Goal: Task Accomplishment & Management: Manage account settings

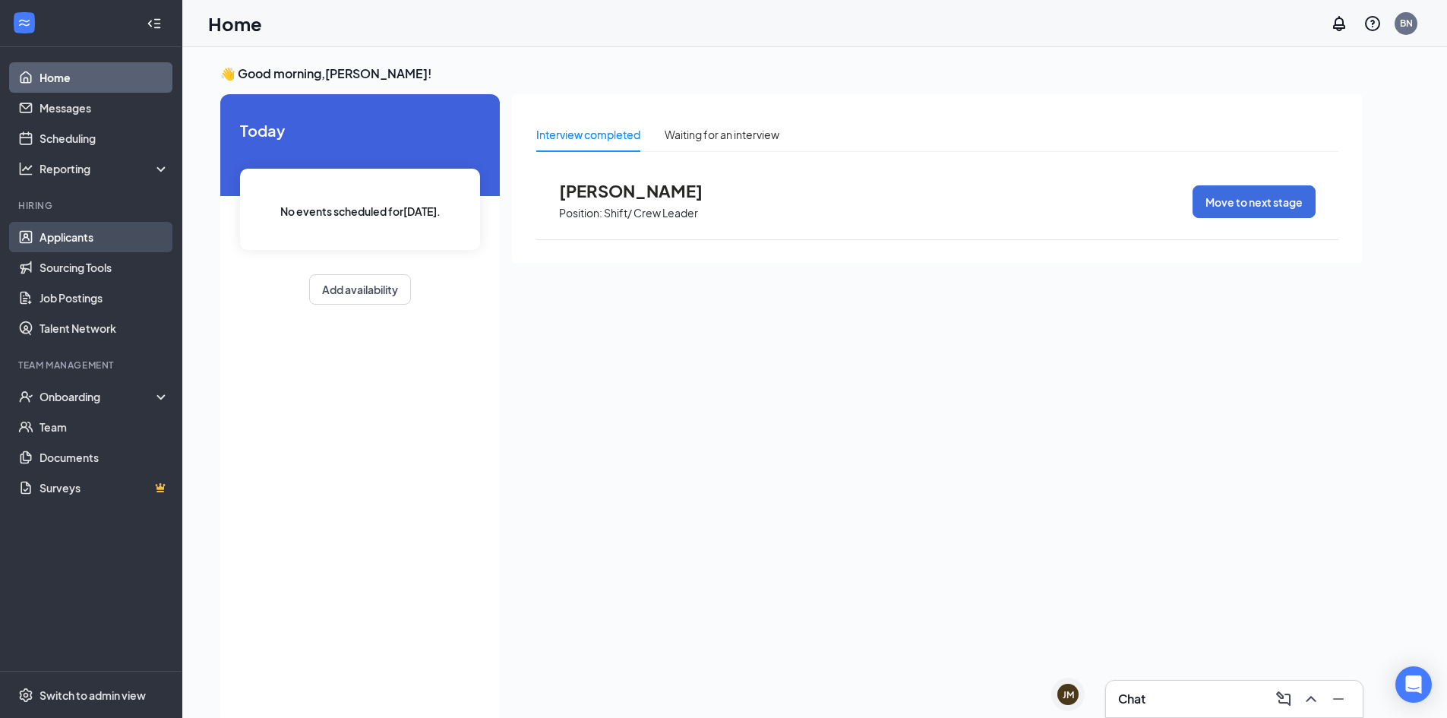
click at [59, 229] on link "Applicants" at bounding box center [105, 237] width 130 height 30
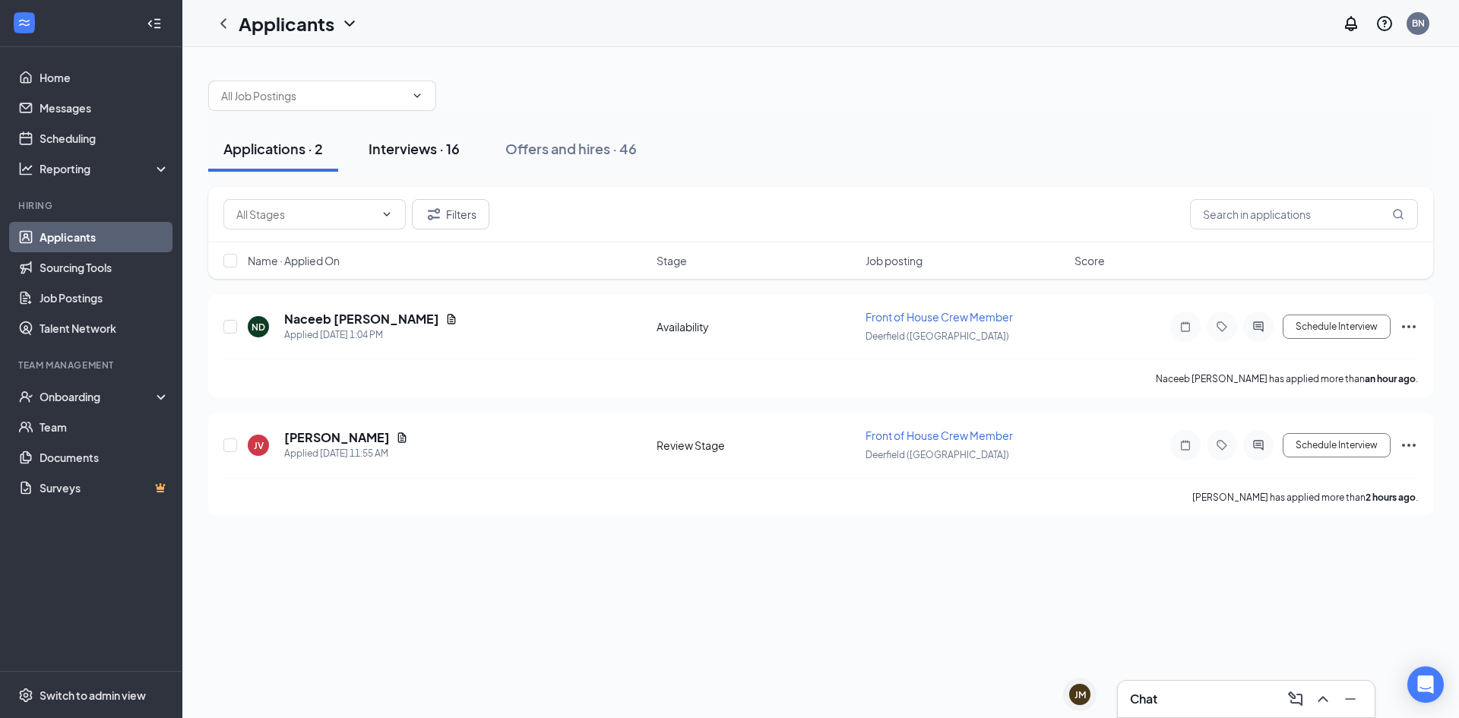
click at [438, 144] on div "Interviews · 16" at bounding box center [413, 148] width 91 height 19
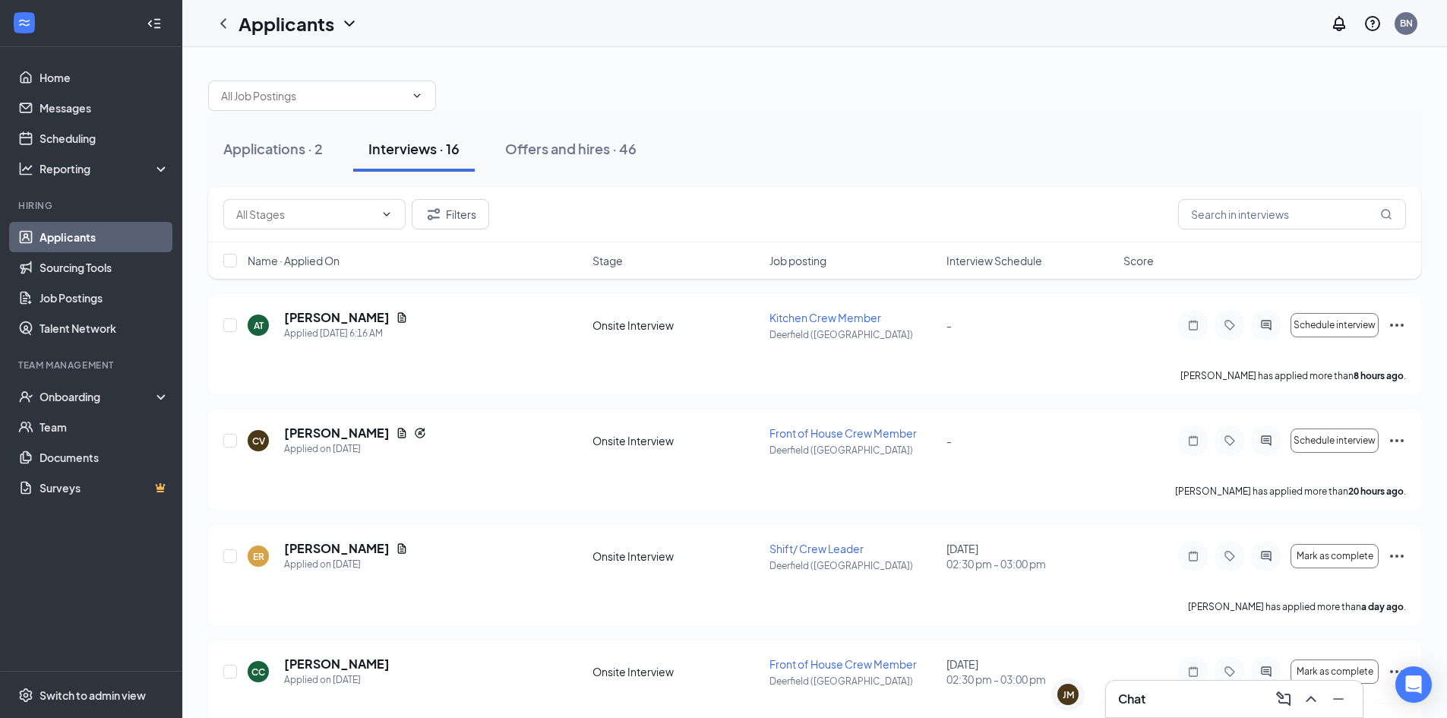
click at [969, 267] on span "Interview Schedule" at bounding box center [995, 260] width 96 height 15
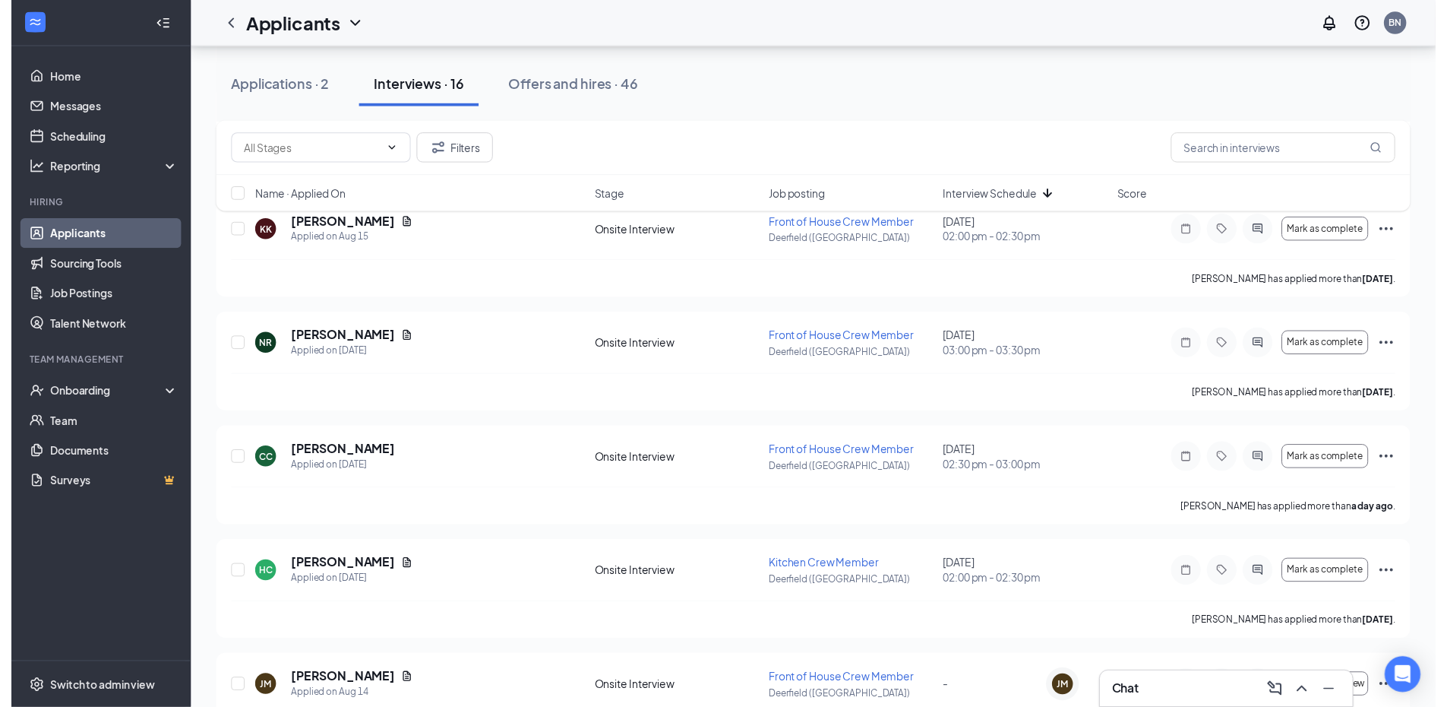
scroll to position [722, 0]
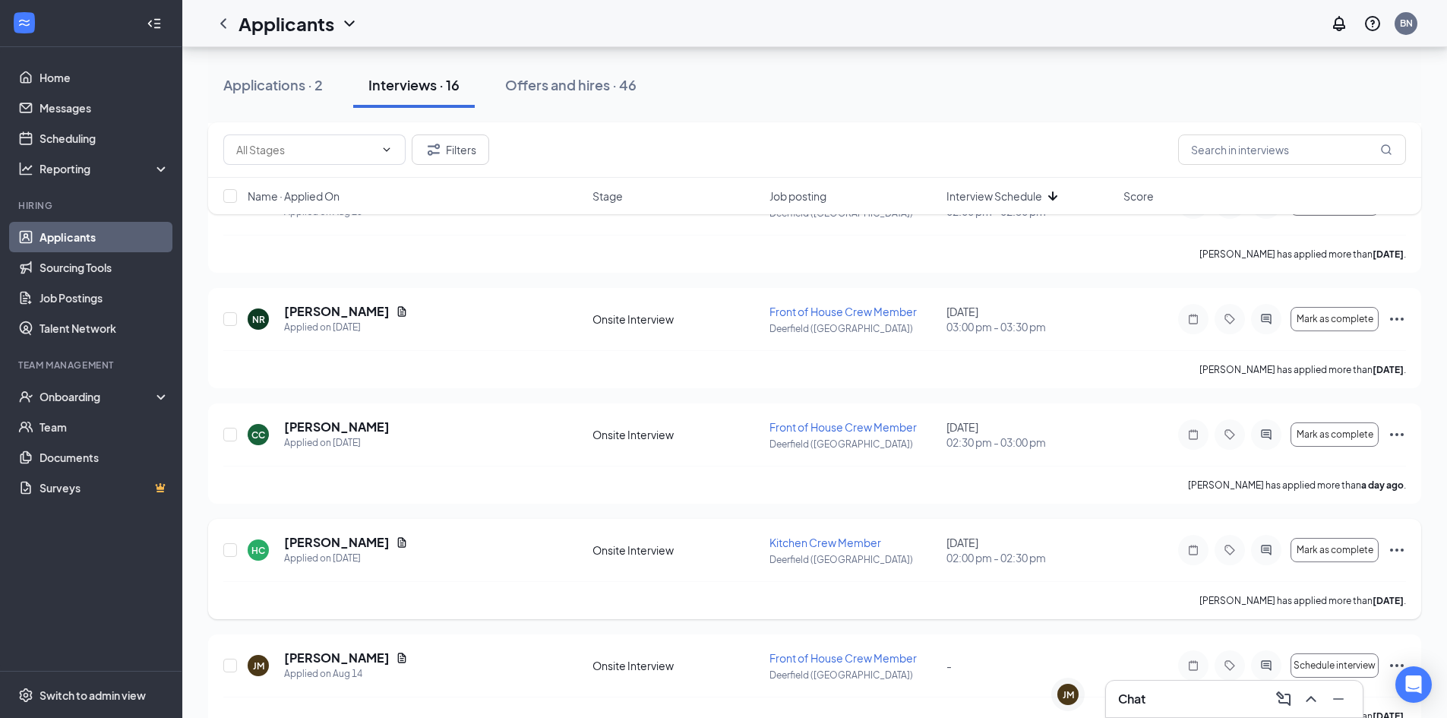
click at [406, 539] on div "HC [PERSON_NAME] Applied on [DATE]" at bounding box center [416, 550] width 336 height 32
click at [401, 541] on icon "Document" at bounding box center [402, 542] width 8 height 10
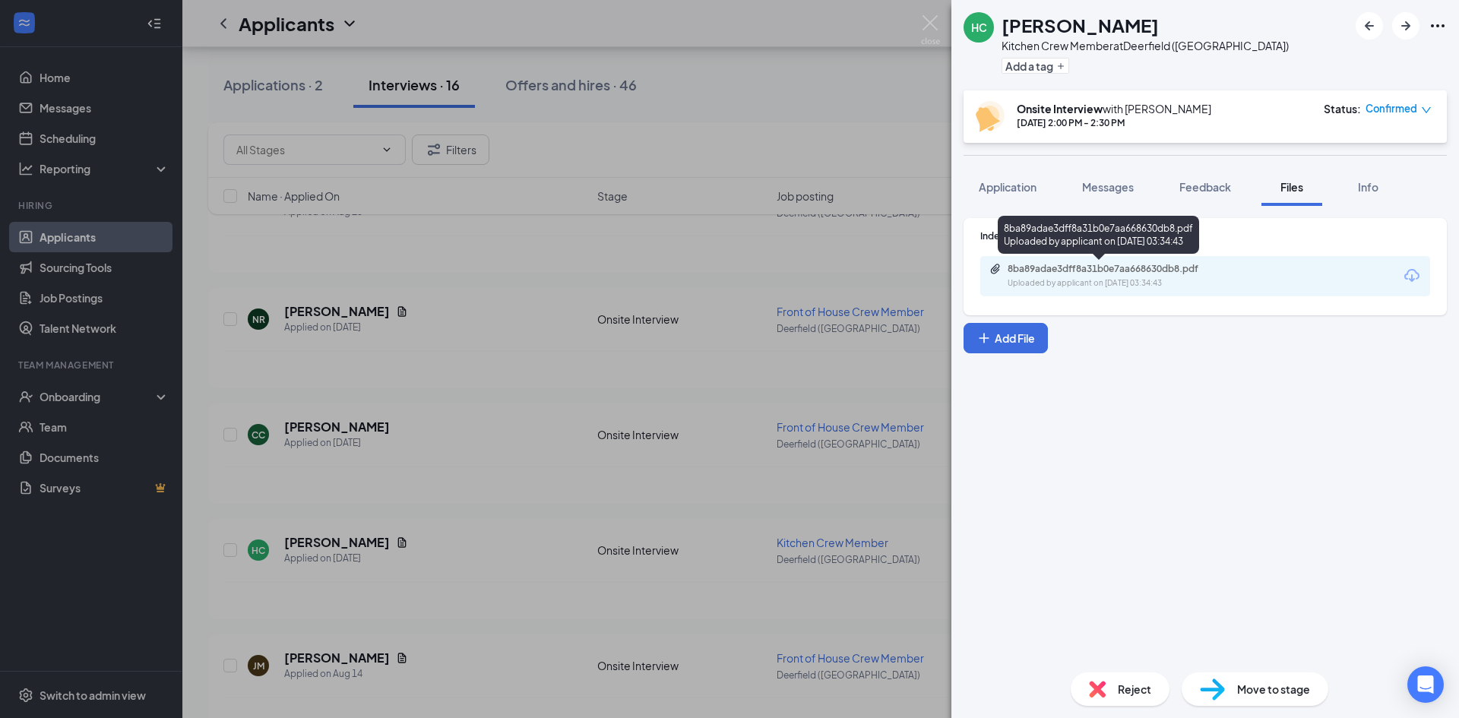
click at [1112, 255] on div "8ba89adae3dff8a31b0e7aa668630db8.pdf Uploaded by applicant on [DATE] 03:34:43" at bounding box center [1098, 238] width 201 height 44
click at [1115, 275] on div "8ba89adae3dff8a31b0e7aa668630db8.pdf Uploaded by applicant on [DATE] 03:34:43" at bounding box center [1112, 276] width 246 height 27
click at [931, 27] on img at bounding box center [930, 30] width 19 height 30
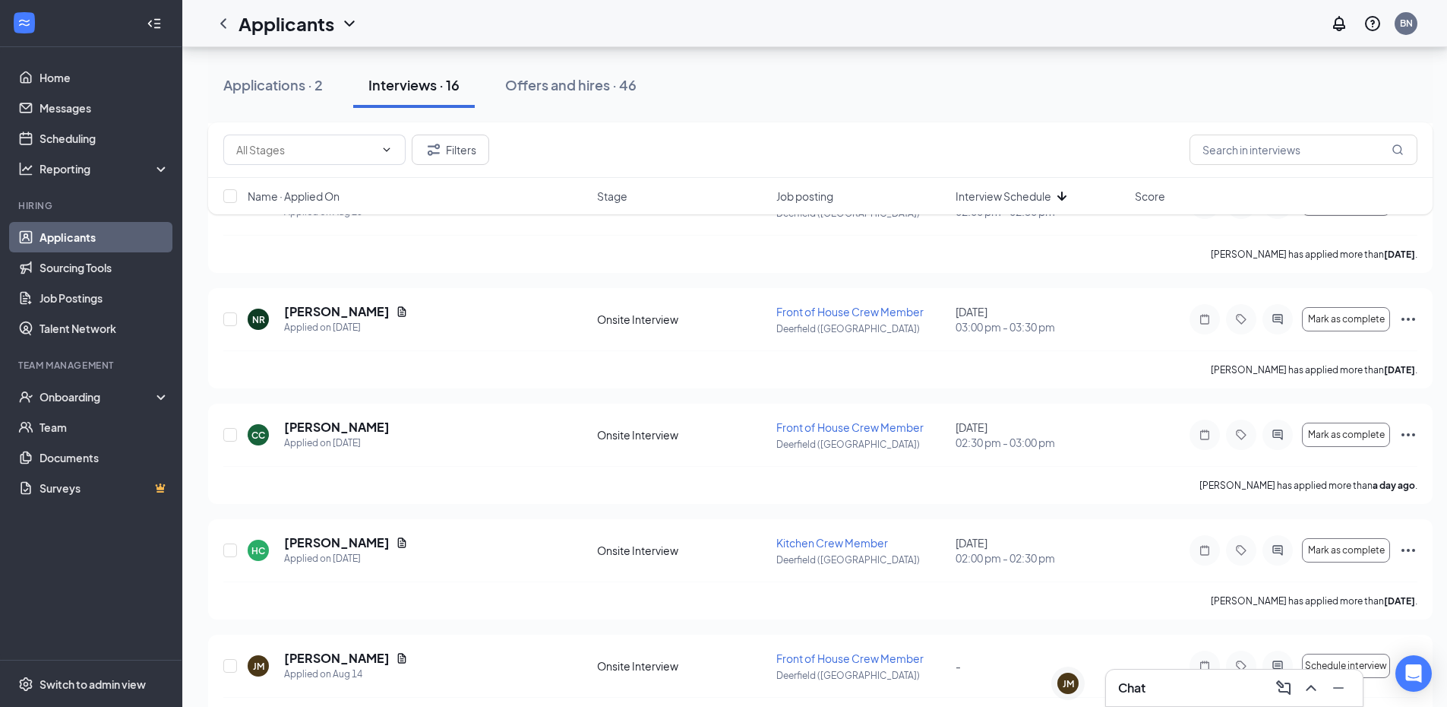
click at [1431, 213] on div "Name · Applied On Stage Job posting Interview Schedule Score" at bounding box center [820, 196] width 1225 height 36
